Goal: Task Accomplishment & Management: Complete application form

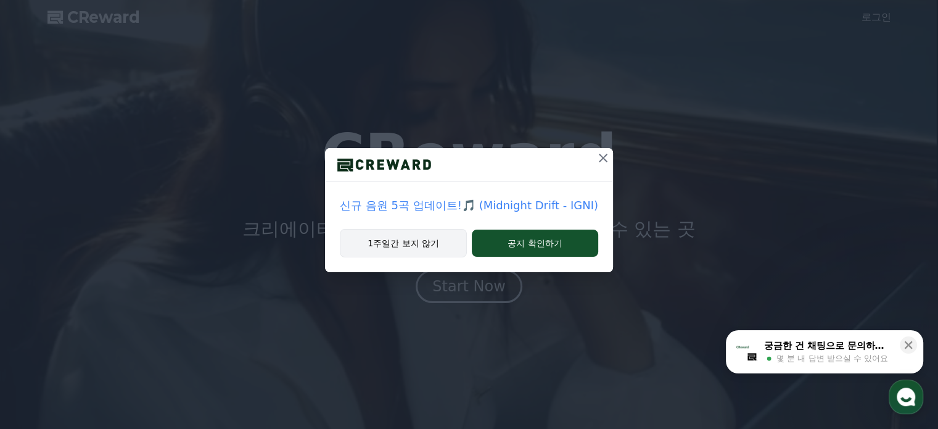
click at [437, 248] on button "1주일간 보지 않기" at bounding box center [403, 243] width 127 height 28
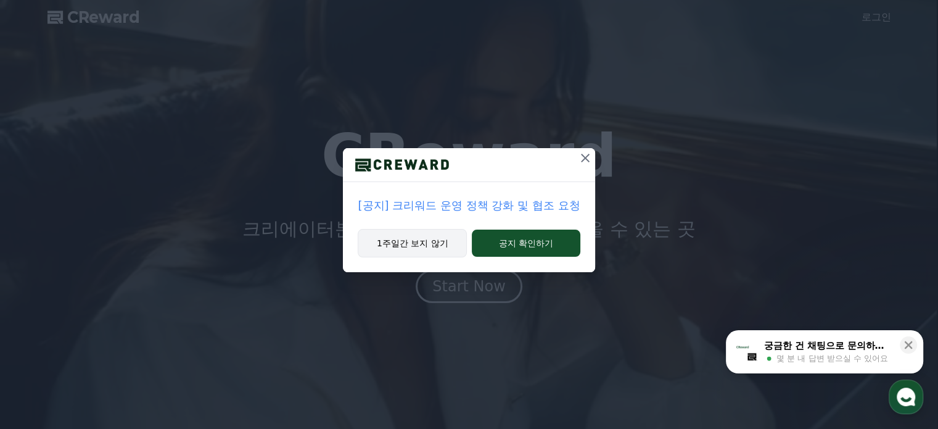
click at [437, 248] on button "1주일간 보지 않기" at bounding box center [412, 243] width 109 height 28
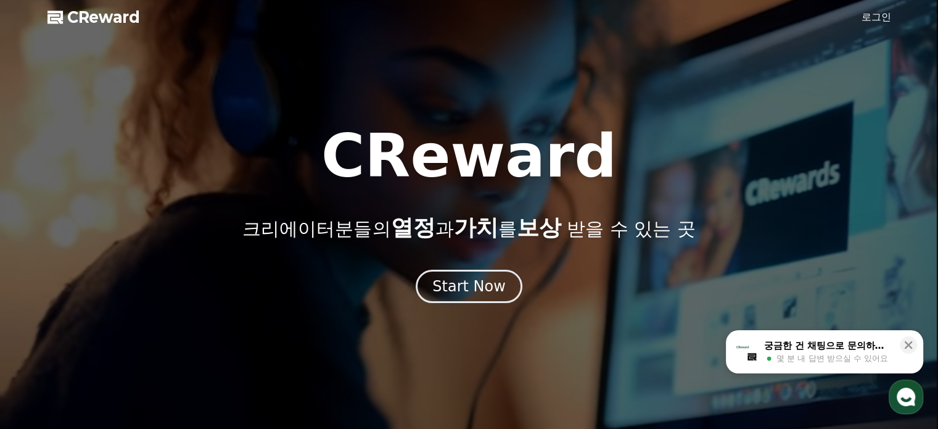
click at [881, 15] on link "로그인" at bounding box center [876, 17] width 30 height 15
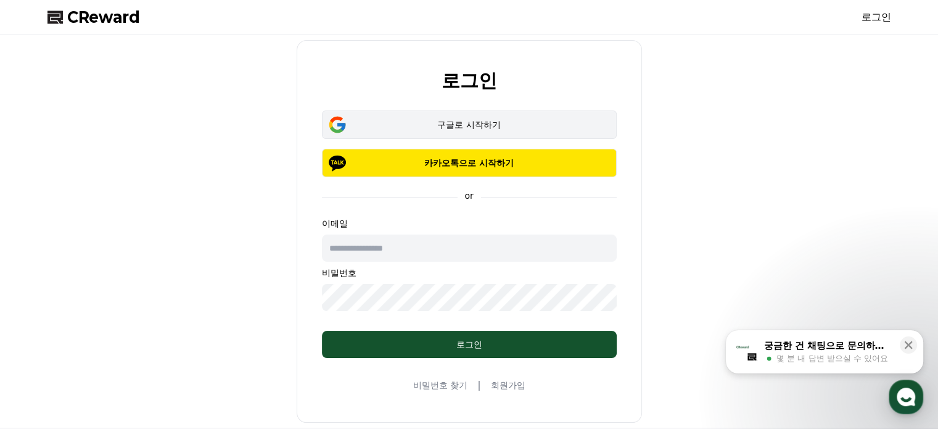
click at [568, 129] on div "구글로 시작하기" at bounding box center [469, 124] width 259 height 12
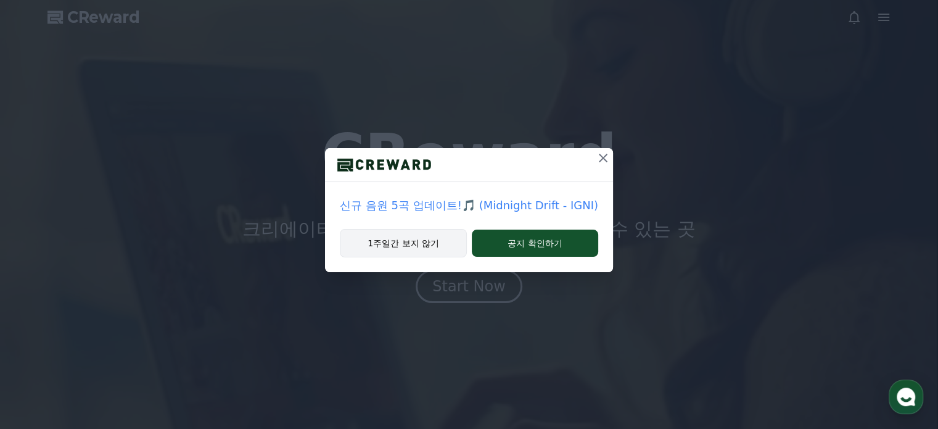
click at [422, 240] on button "1주일간 보지 않기" at bounding box center [403, 243] width 127 height 28
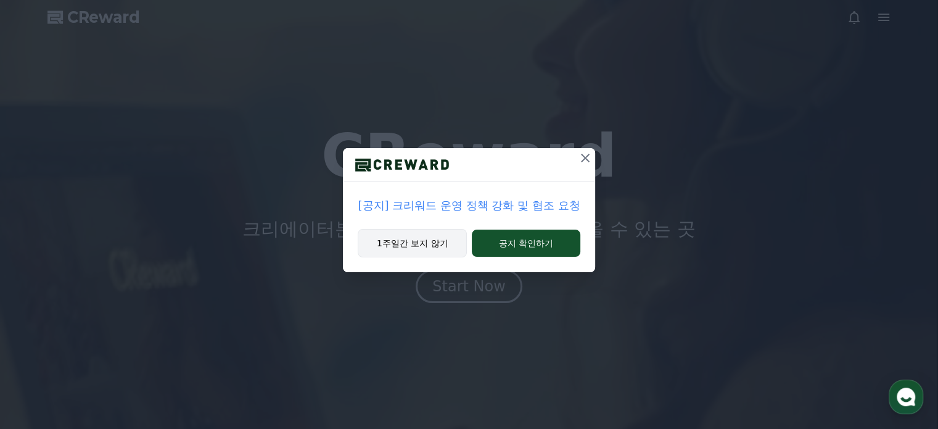
click at [409, 242] on button "1주일간 보지 않기" at bounding box center [412, 243] width 109 height 28
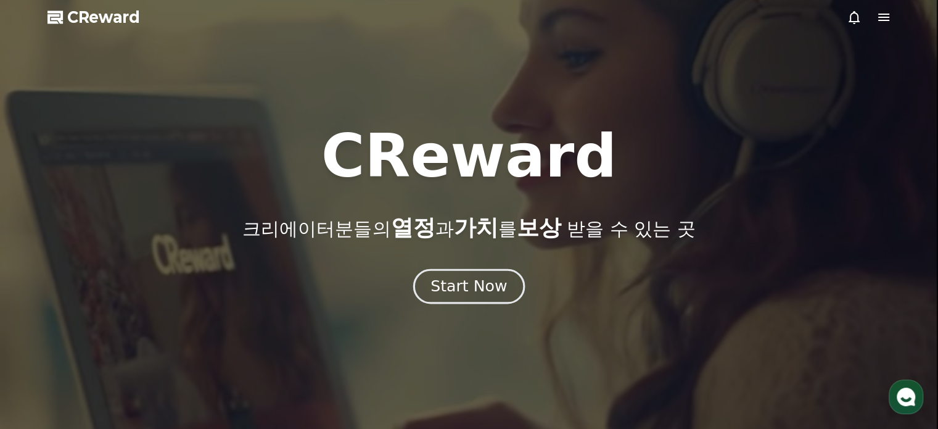
click at [485, 282] on div "Start Now" at bounding box center [468, 286] width 76 height 21
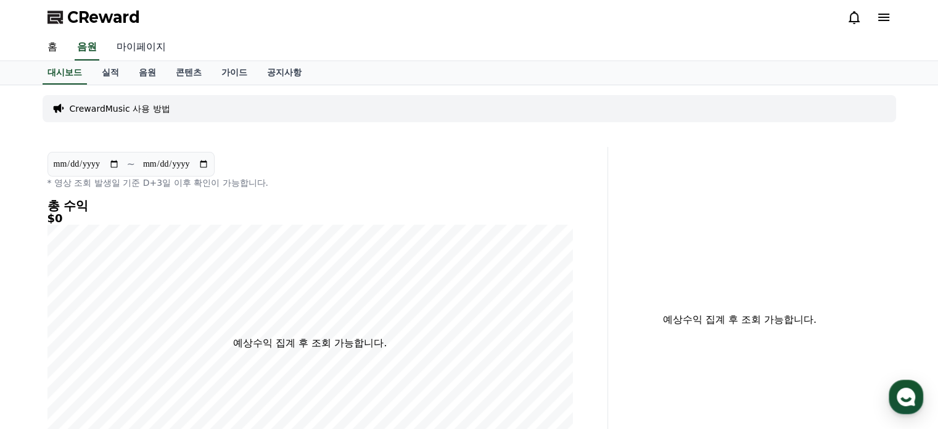
click at [145, 46] on link "마이페이지" at bounding box center [141, 48] width 69 height 26
select select "**********"
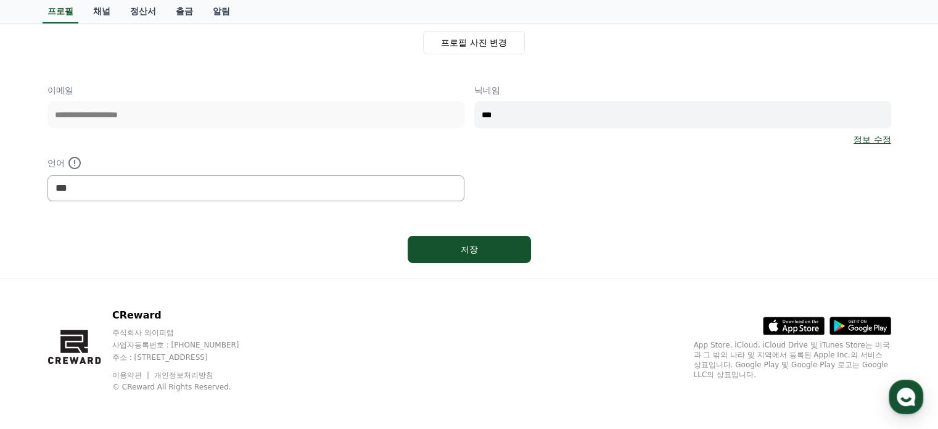
scroll to position [134, 0]
click at [539, 115] on input "***" at bounding box center [682, 113] width 417 height 27
type input "*"
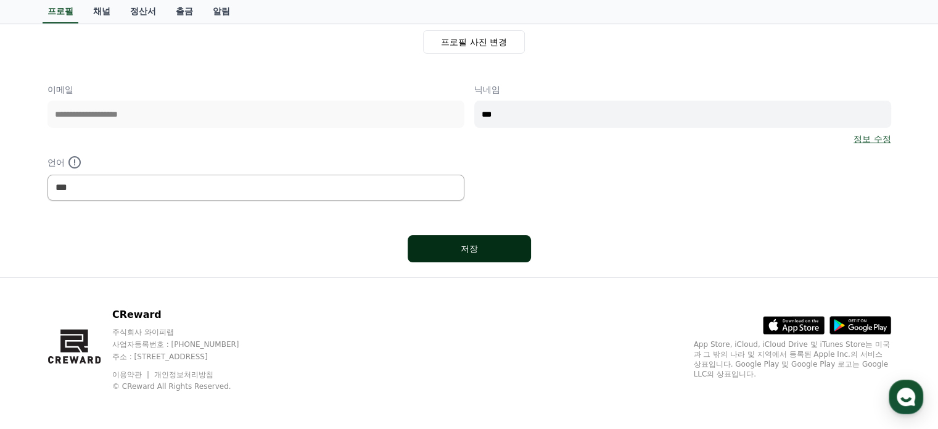
type input "***"
click at [480, 251] on div "저장" at bounding box center [469, 248] width 74 height 12
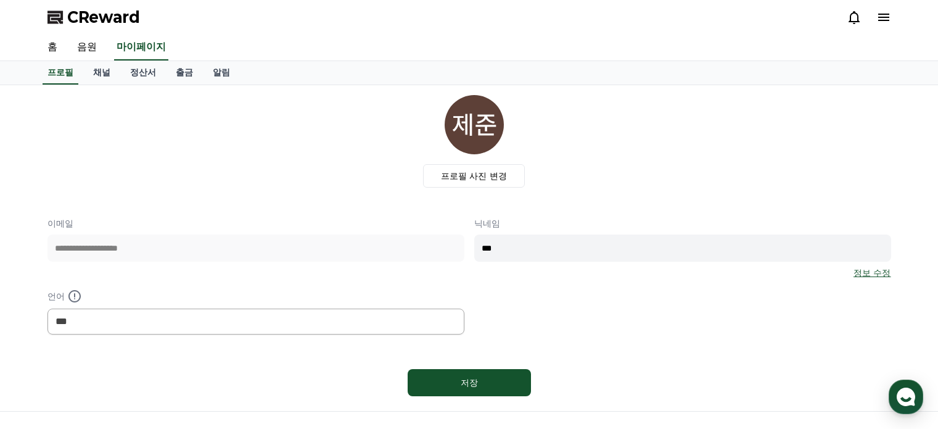
select select "**********"
click at [94, 73] on link "채널" at bounding box center [101, 72] width 37 height 23
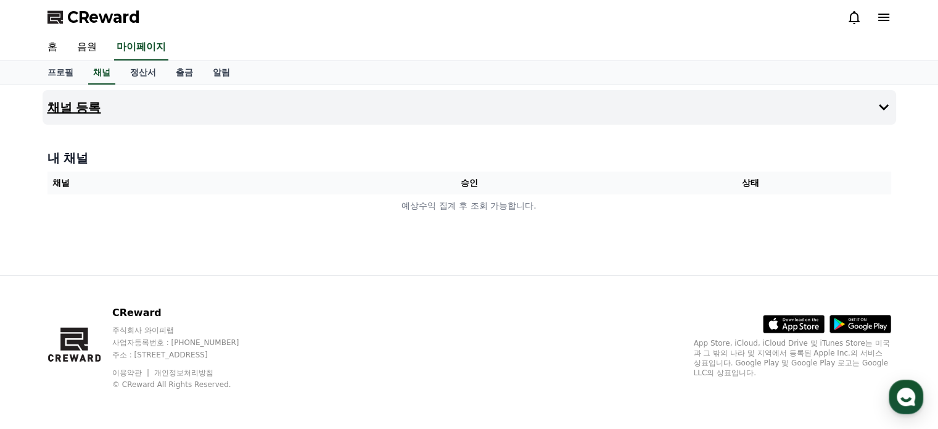
click at [827, 123] on button "채널 등록" at bounding box center [469, 107] width 853 height 35
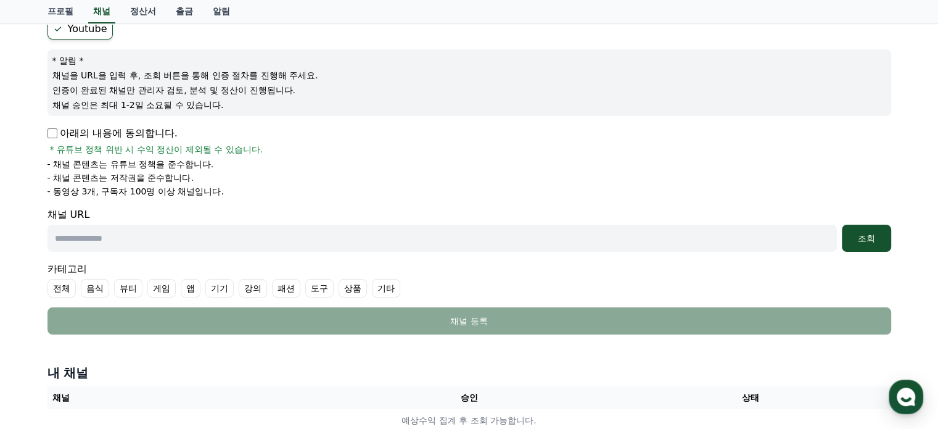
scroll to position [123, 0]
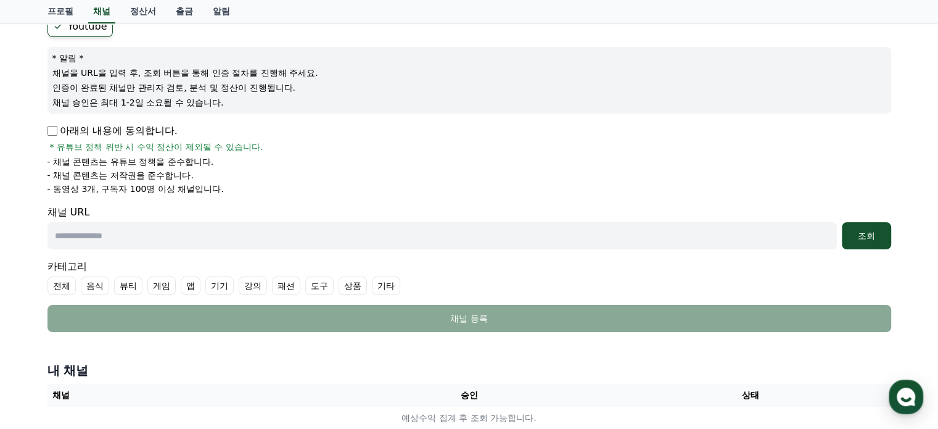
click at [155, 234] on input "text" at bounding box center [441, 235] width 789 height 27
paste input "**********"
type input "**********"
click at [871, 239] on div "조회" at bounding box center [866, 235] width 39 height 12
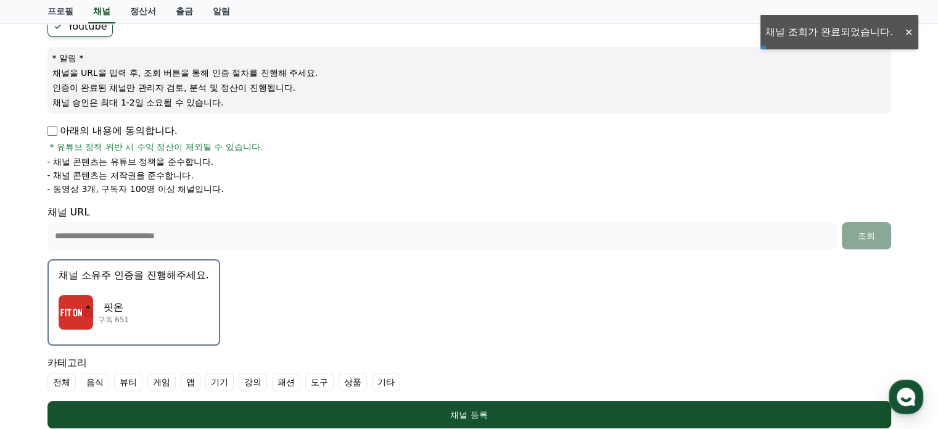
click at [146, 300] on div "핏온 구독 651" at bounding box center [134, 311] width 150 height 49
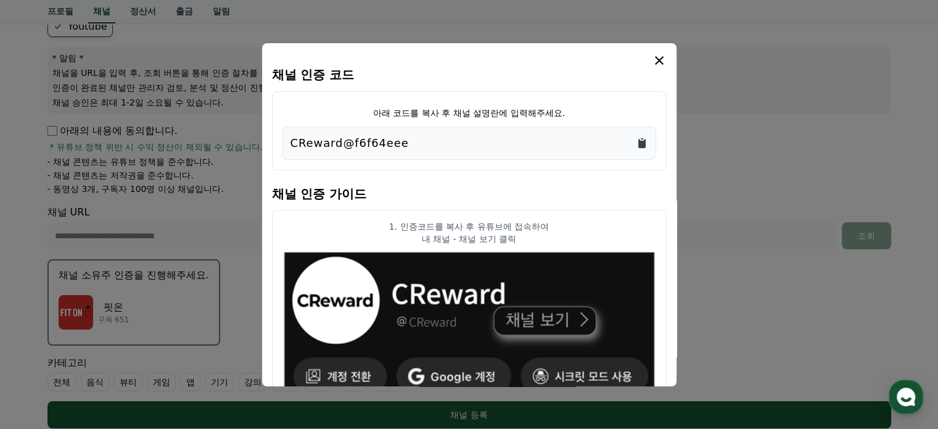
click at [642, 142] on icon "Copy to clipboard" at bounding box center [641, 143] width 7 height 9
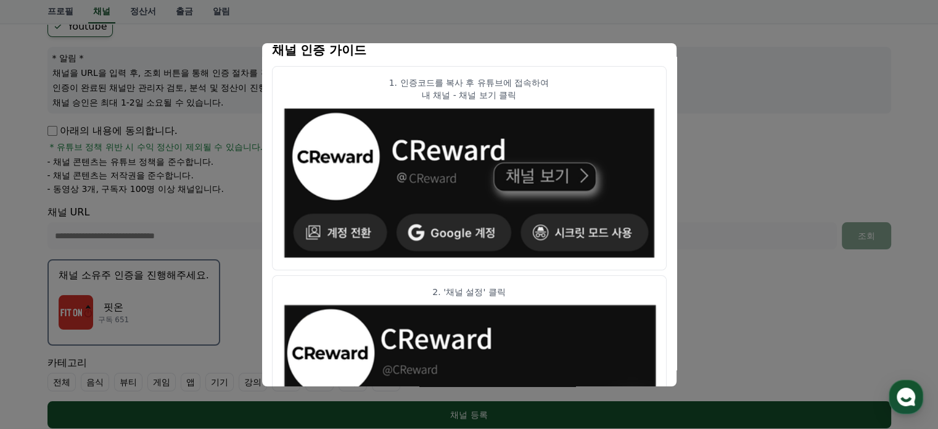
scroll to position [0, 0]
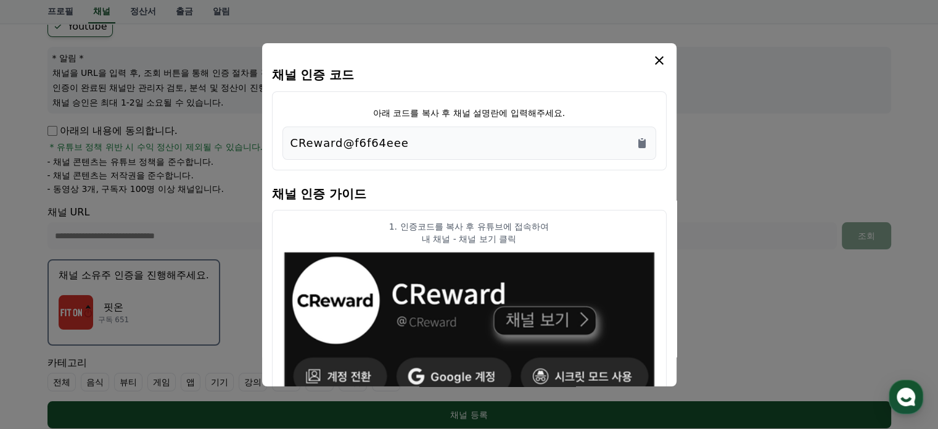
click at [660, 60] on icon "modal" at bounding box center [659, 60] width 15 height 15
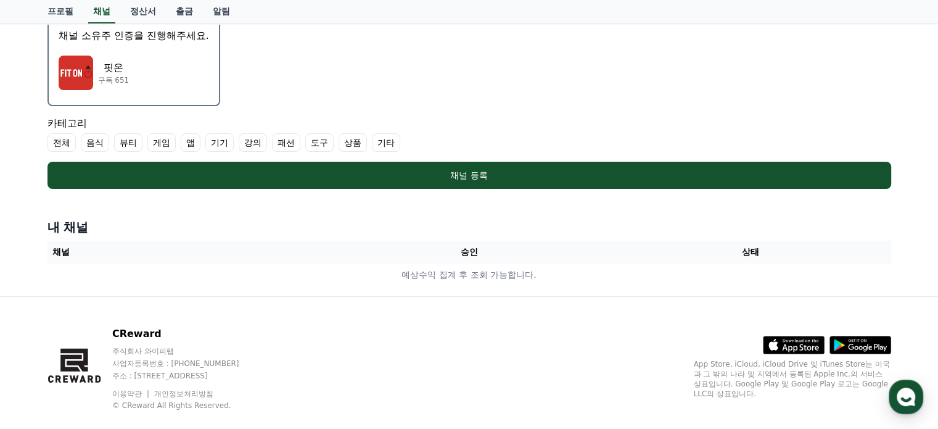
scroll to position [370, 0]
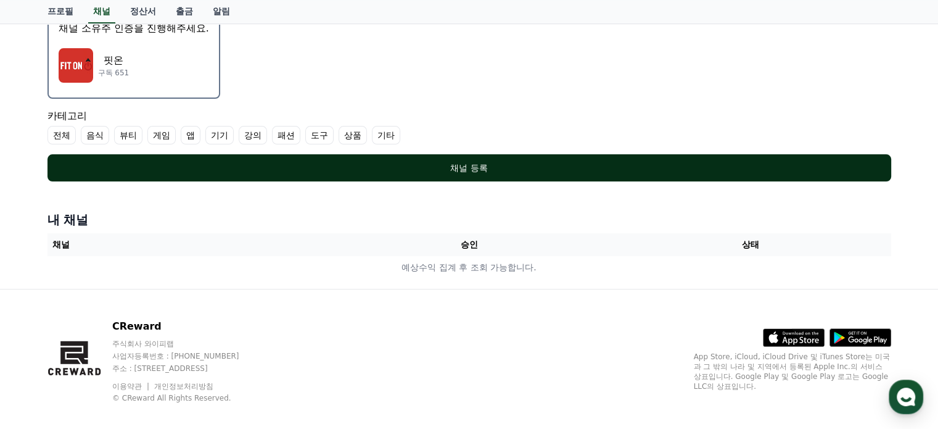
click at [482, 167] on div "채널 등록" at bounding box center [469, 168] width 794 height 12
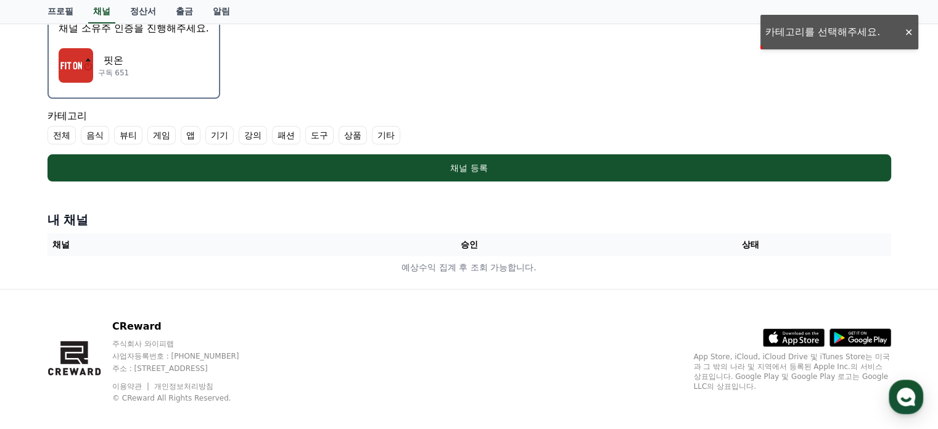
click at [381, 134] on label "기타" at bounding box center [386, 135] width 28 height 18
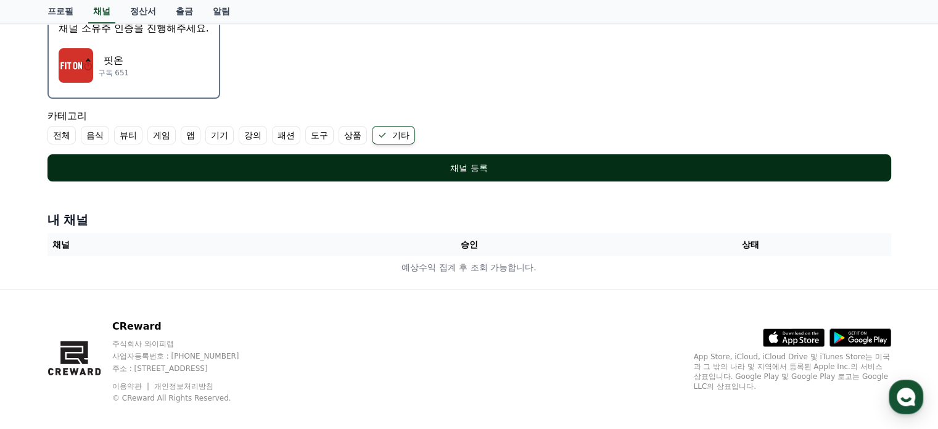
click at [461, 162] on div "채널 등록" at bounding box center [469, 168] width 794 height 12
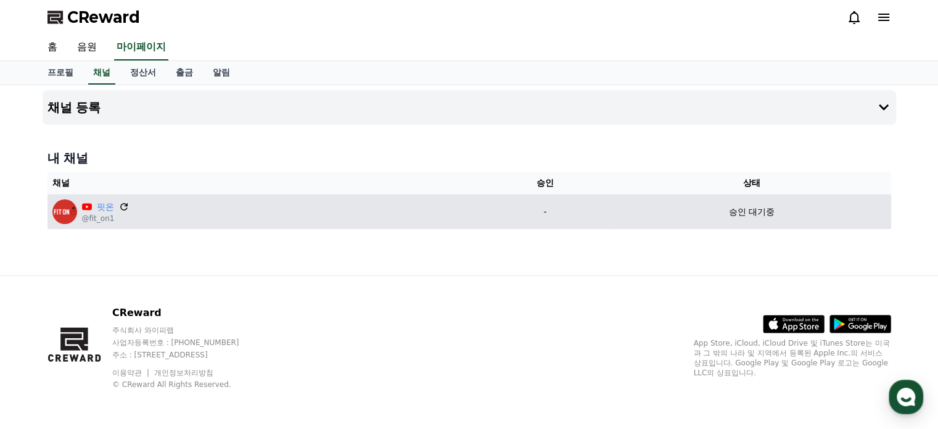
click at [123, 205] on icon at bounding box center [123, 206] width 11 height 11
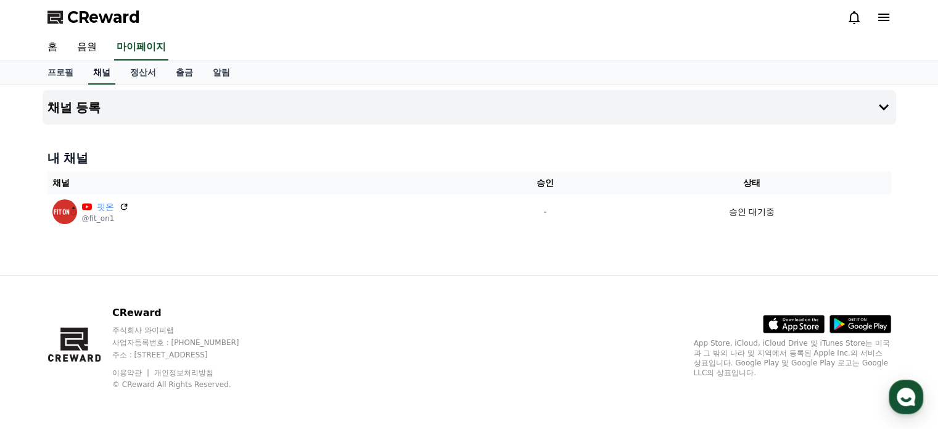
click at [101, 70] on link "채널" at bounding box center [101, 72] width 27 height 23
click at [880, 103] on icon at bounding box center [883, 107] width 15 height 15
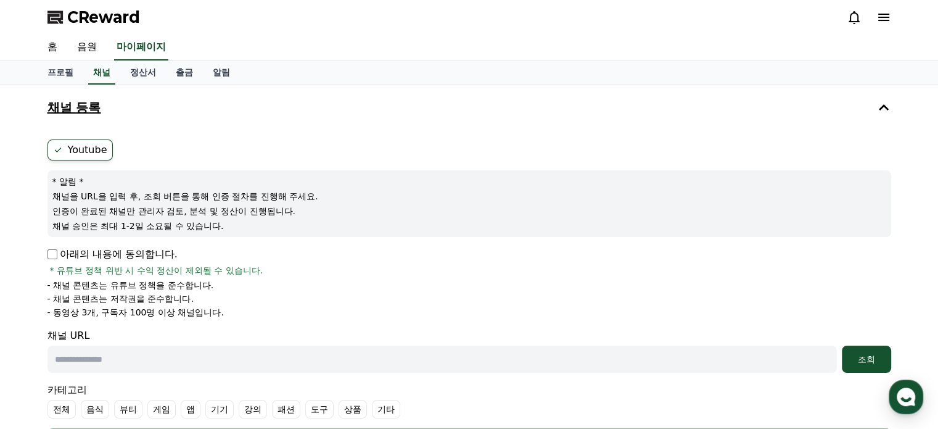
click at [165, 361] on input "text" at bounding box center [441, 358] width 789 height 27
paste input "**********"
type input "**********"
click at [863, 363] on div "조회" at bounding box center [866, 359] width 39 height 12
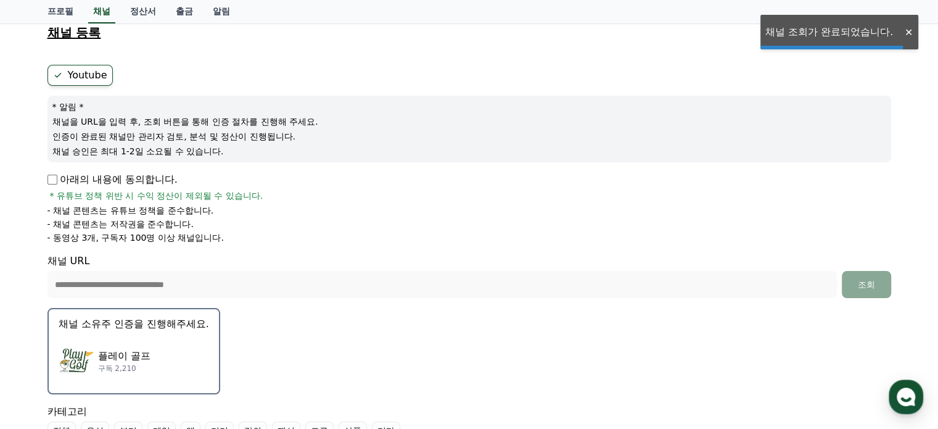
scroll to position [185, 0]
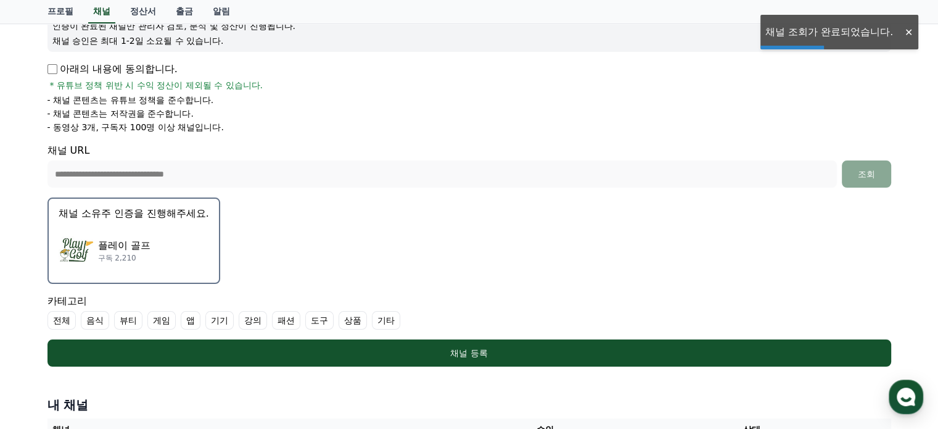
click at [160, 242] on div "플레이 골프 구독 2,210" at bounding box center [134, 250] width 150 height 49
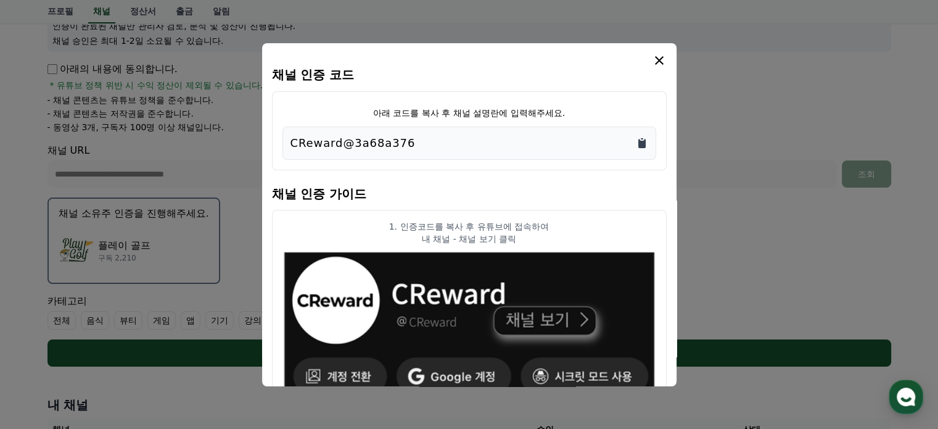
click at [640, 142] on icon "Copy to clipboard" at bounding box center [641, 143] width 7 height 9
click at [655, 60] on icon "modal" at bounding box center [659, 60] width 15 height 15
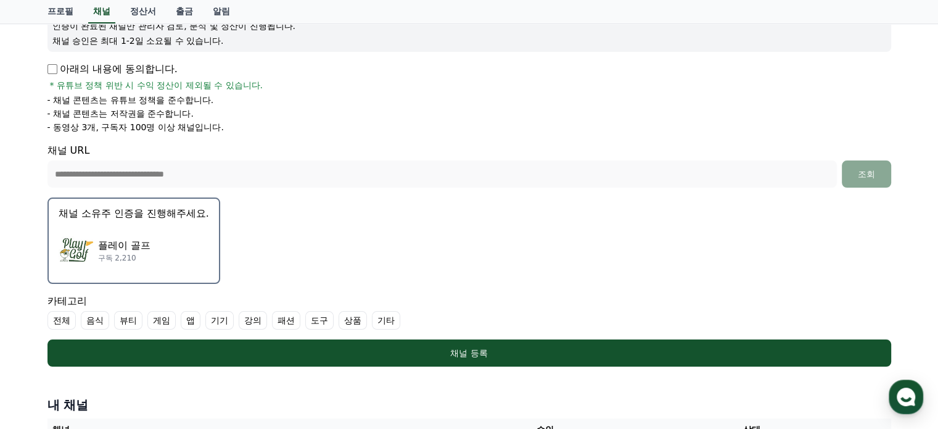
click at [382, 315] on label "기타" at bounding box center [386, 320] width 28 height 18
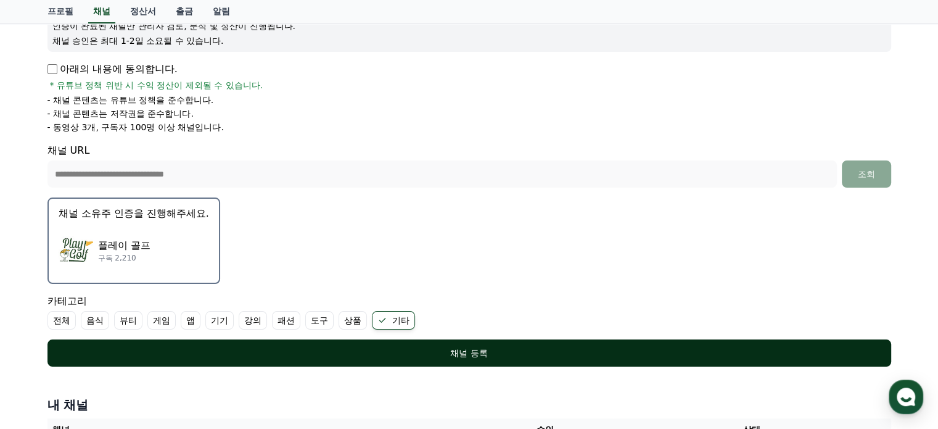
click at [466, 348] on div "채널 등록" at bounding box center [469, 353] width 794 height 12
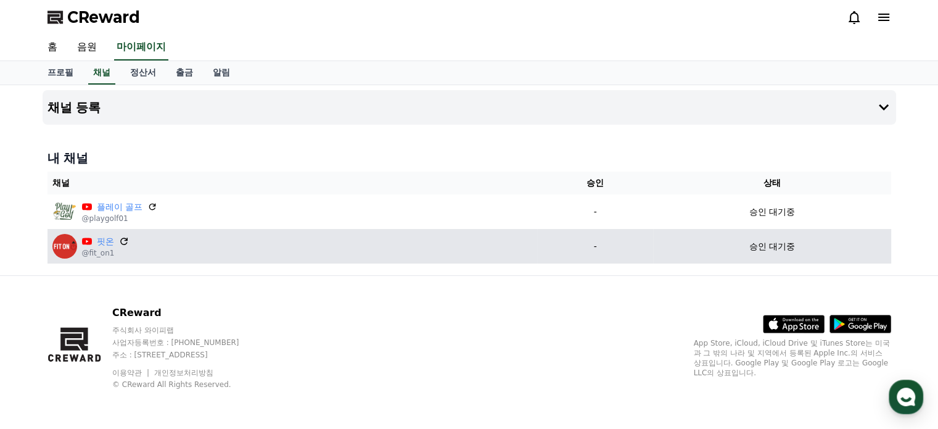
click at [124, 239] on icon at bounding box center [123, 240] width 7 height 7
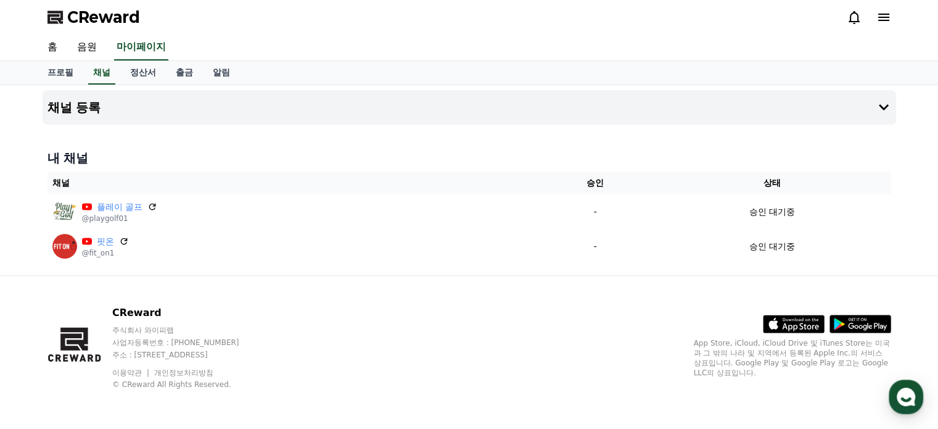
drag, startPoint x: 151, startPoint y: 207, endPoint x: 533, endPoint y: 49, distance: 413.0
click at [151, 207] on icon at bounding box center [152, 207] width 10 height 10
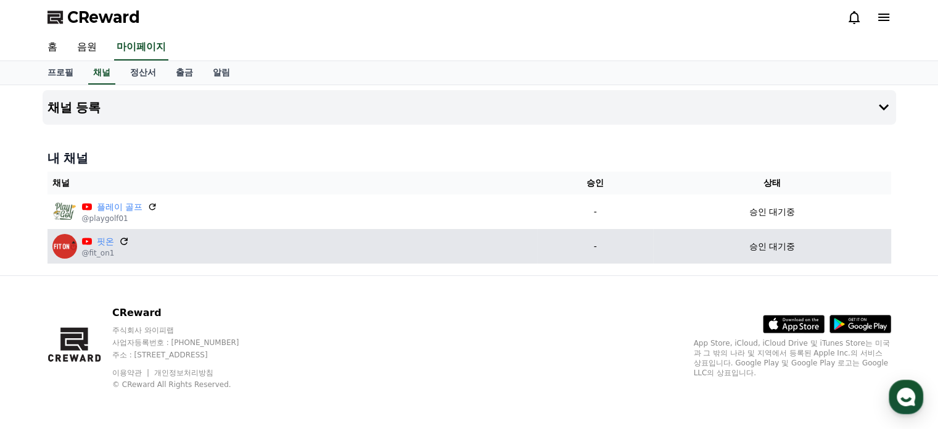
click at [122, 238] on icon at bounding box center [123, 241] width 11 height 11
